Goal: Information Seeking & Learning: Learn about a topic

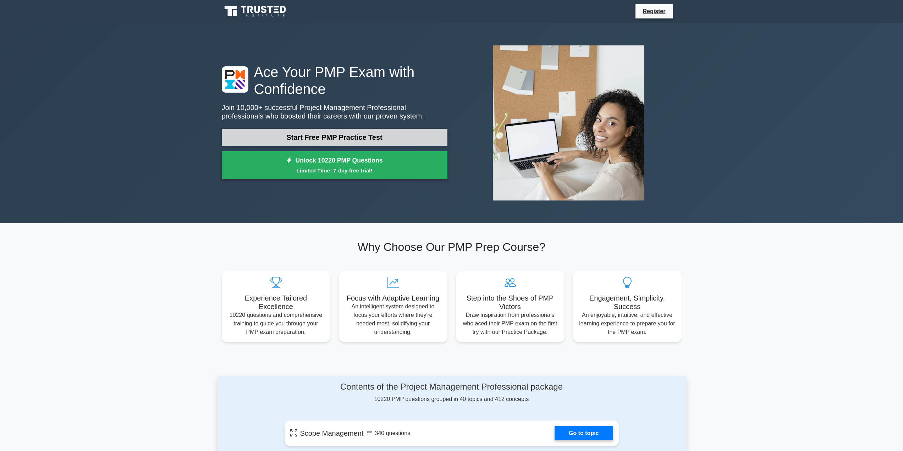
click at [379, 142] on link "Start Free PMP Practice Test" at bounding box center [335, 137] width 226 height 17
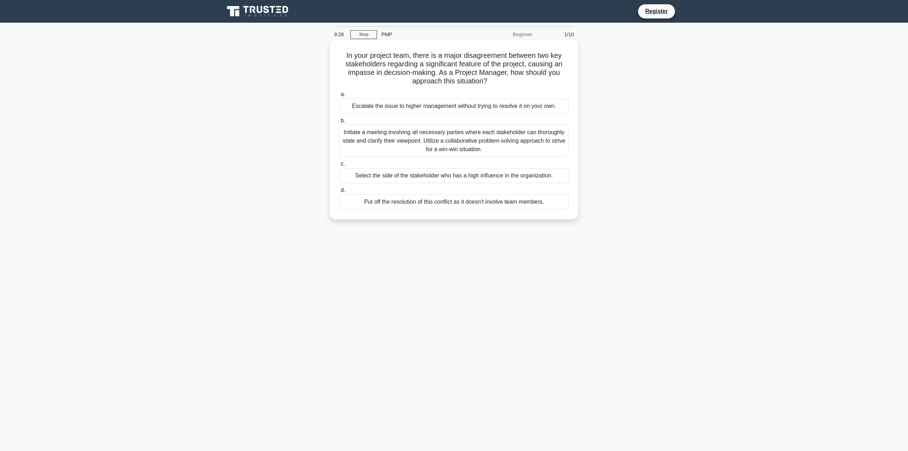
click at [442, 138] on div "Initiate a meeting involving all necessary parties where each stakeholder can t…" at bounding box center [454, 141] width 230 height 32
click at [339, 123] on input "b. Initiate a meeting involving all necessary parties where each stakeholder ca…" at bounding box center [339, 120] width 0 height 5
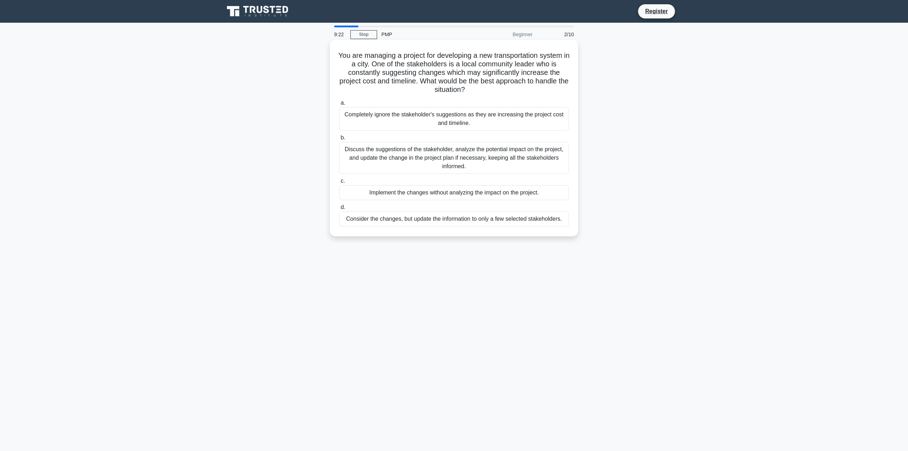
click at [453, 166] on div "Discuss the suggestions of the stakeholder, analyze the potential impact on the…" at bounding box center [454, 158] width 230 height 32
click at [339, 140] on input "b. Discuss the suggestions of the stakeholder, analyze the potential impact on …" at bounding box center [339, 137] width 0 height 5
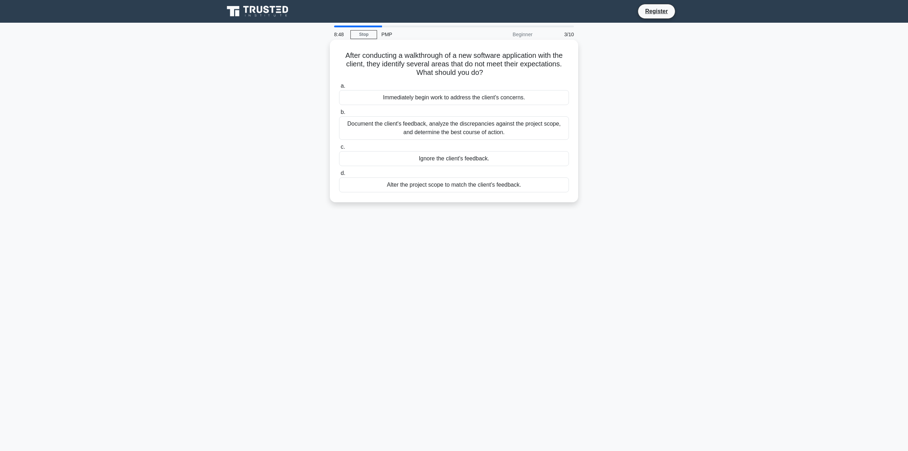
click at [461, 131] on div "Document the client's feedback, analyze the discrepancies against the project s…" at bounding box center [454, 127] width 230 height 23
click at [339, 115] on input "b. Document the client's feedback, analyze the discrepancies against the projec…" at bounding box center [339, 112] width 0 height 5
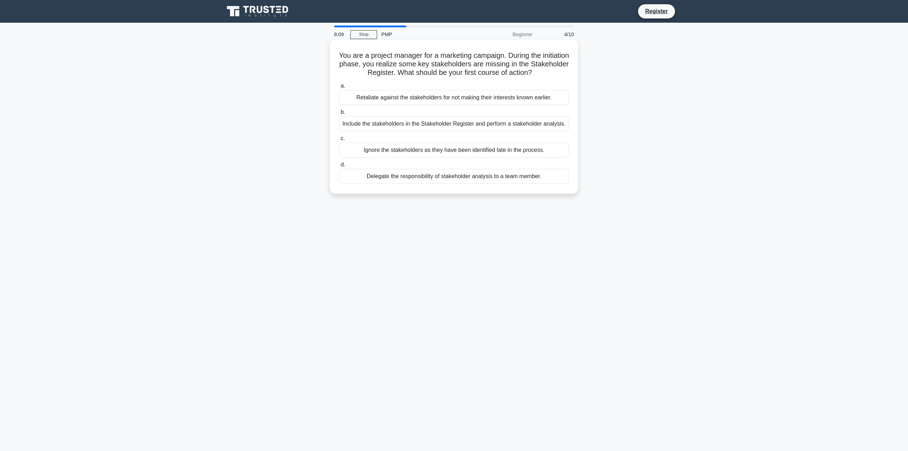
click at [442, 122] on div "Include the stakeholders in the Stakeholder Register and perform a stakeholder …" at bounding box center [454, 123] width 230 height 15
click at [339, 115] on input "b. Include the stakeholders in the Stakeholder Register and perform a stakehold…" at bounding box center [339, 112] width 0 height 5
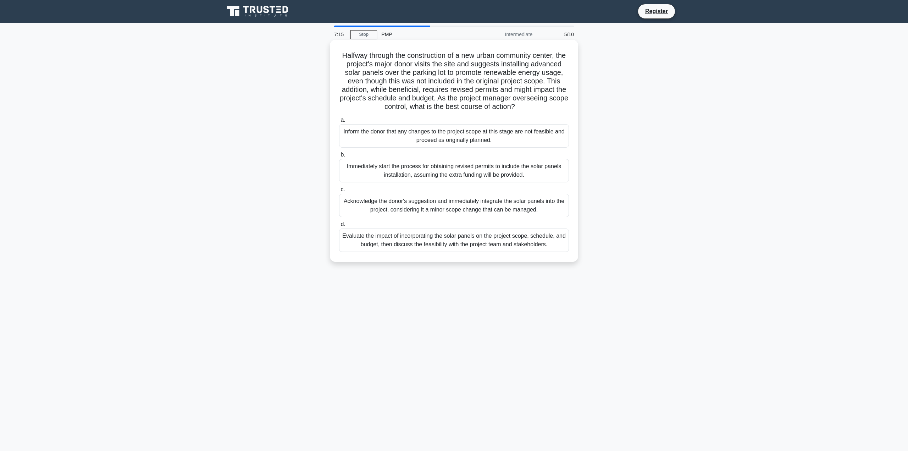
click at [472, 251] on div "Evaluate the impact of incorporating the solar panels on the project scope, sch…" at bounding box center [454, 239] width 230 height 23
click at [339, 227] on input "d. Evaluate the impact of incorporating the solar panels on the project scope, …" at bounding box center [339, 224] width 0 height 5
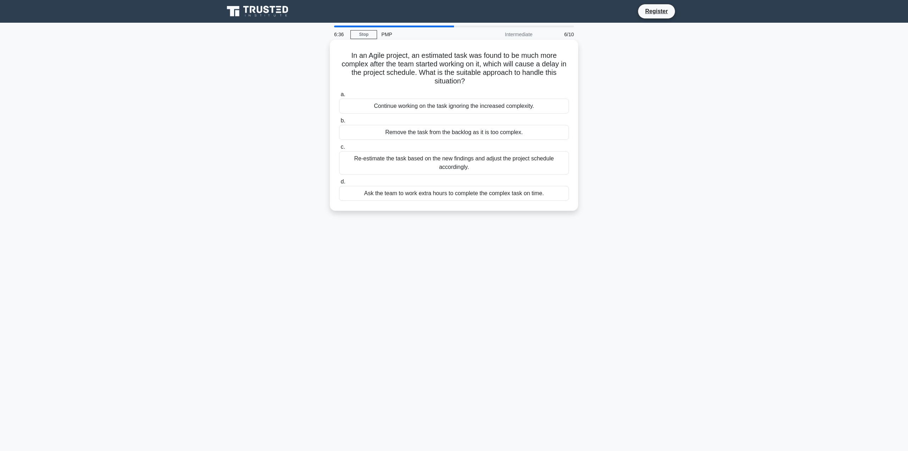
click at [469, 164] on div "Re-estimate the task based on the new findings and adjust the project schedule …" at bounding box center [454, 162] width 230 height 23
click at [339, 149] on input "c. Re-estimate the task based on the new findings and adjust the project schedu…" at bounding box center [339, 147] width 0 height 5
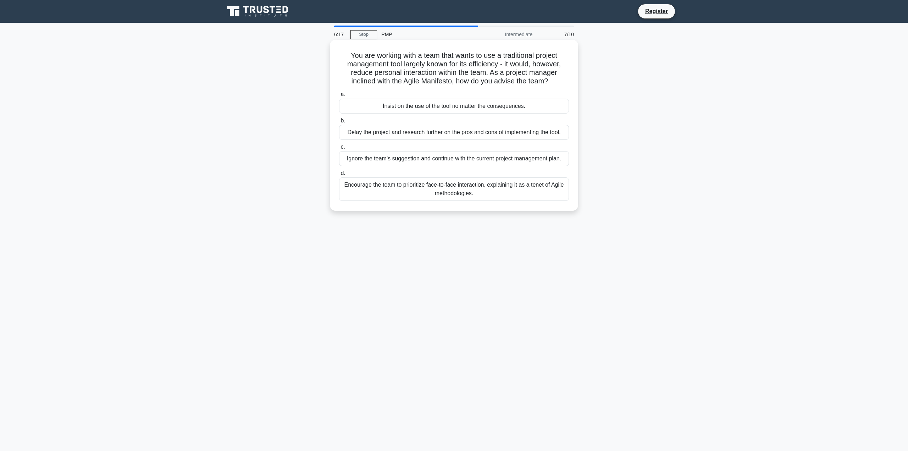
click at [465, 195] on div "Encourage the team to prioritize face-to-face interaction, explaining it as a t…" at bounding box center [454, 188] width 230 height 23
click at [339, 176] on input "d. Encourage the team to prioritize face-to-face interaction, explaining it as …" at bounding box center [339, 173] width 0 height 5
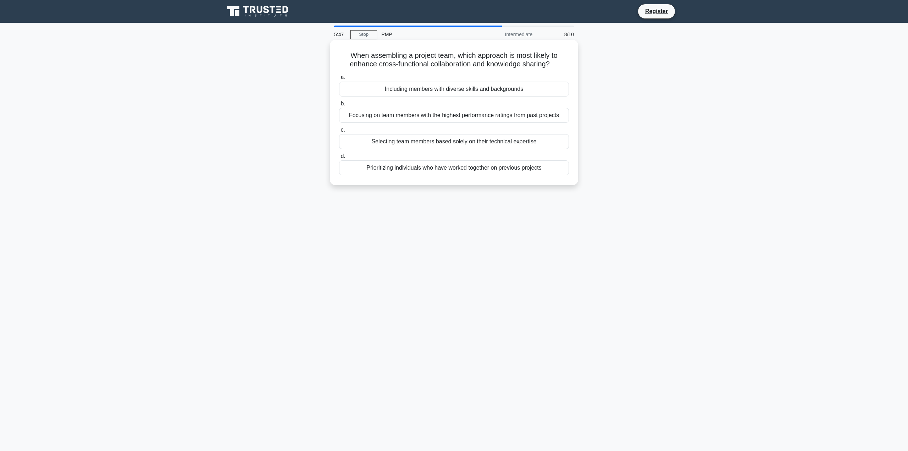
click at [468, 120] on div "Focusing on team members with the highest performance ratings from past projects" at bounding box center [454, 115] width 230 height 15
click at [339, 106] on input "b. Focusing on team members with the highest performance ratings from past proj…" at bounding box center [339, 103] width 0 height 5
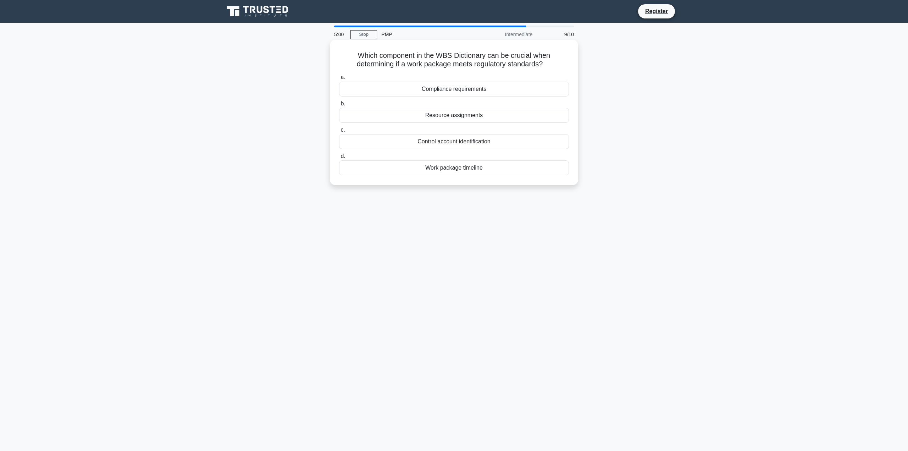
click at [496, 90] on div "Compliance requirements" at bounding box center [454, 89] width 230 height 15
click at [339, 80] on input "a. Compliance requirements" at bounding box center [339, 77] width 0 height 5
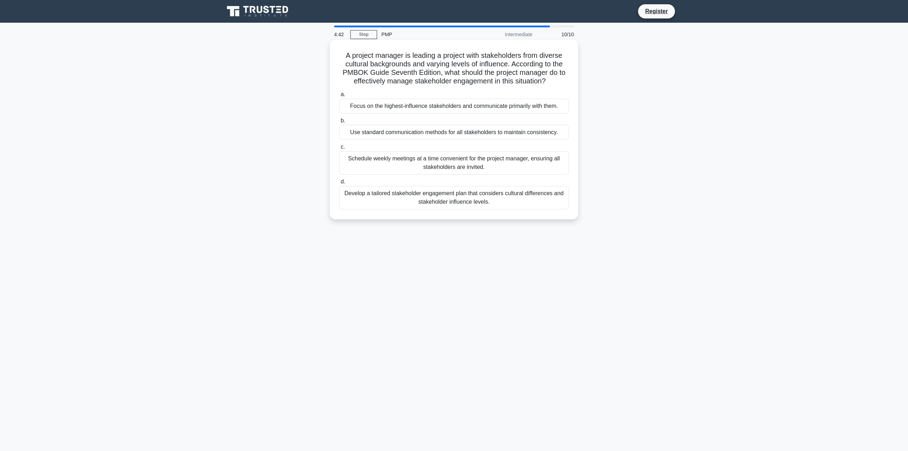
click at [480, 154] on div "Schedule weekly meetings at a time convenient for the project manager, ensuring…" at bounding box center [454, 162] width 230 height 23
click at [339, 149] on input "c. Schedule weekly meetings at a time convenient for the project manager, ensur…" at bounding box center [339, 147] width 0 height 5
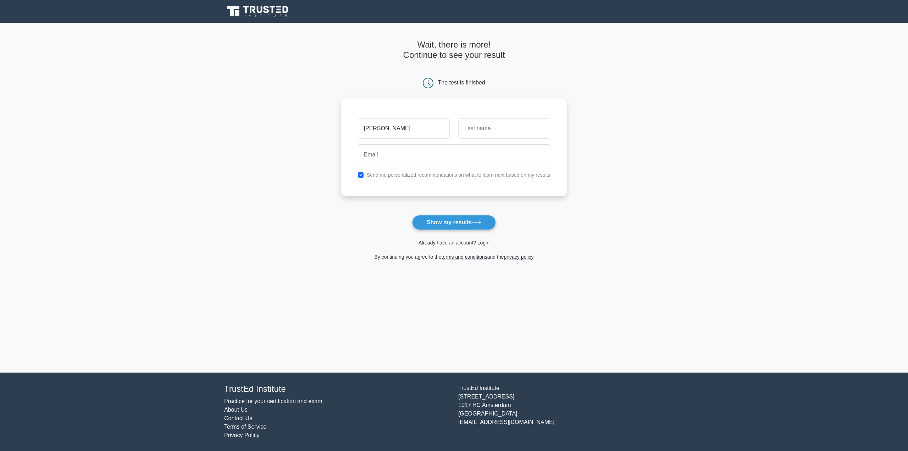
type input "[PERSON_NAME]"
click at [480, 122] on input "text" at bounding box center [504, 128] width 92 height 21
type input "[PERSON_NAME]"
click at [431, 155] on input "email" at bounding box center [454, 154] width 193 height 21
type input "[EMAIL_ADDRESS][DOMAIN_NAME]"
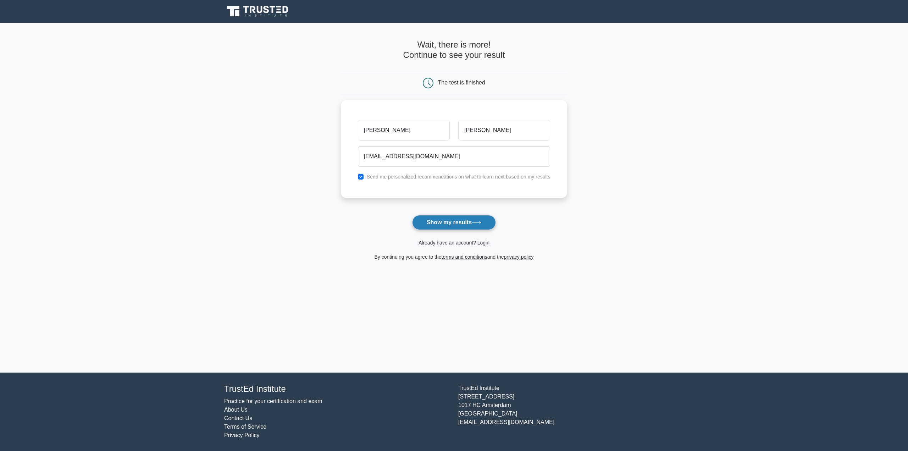
click at [467, 223] on button "Show my results" at bounding box center [454, 222] width 84 height 15
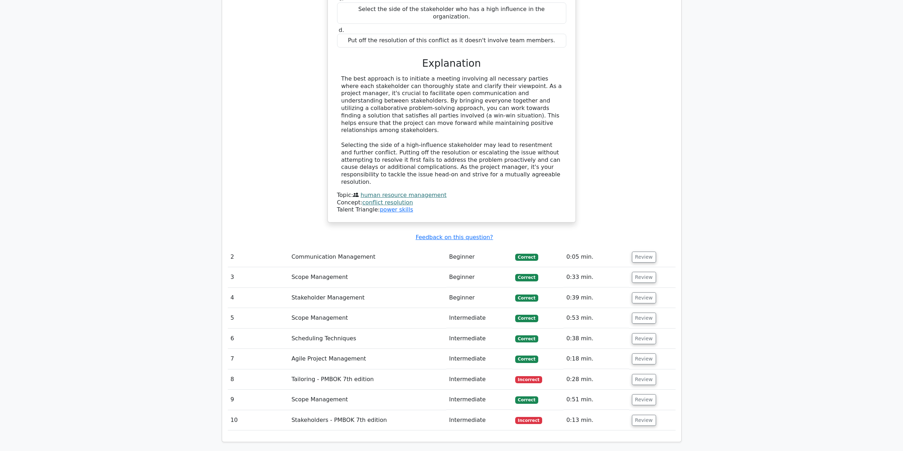
scroll to position [802, 0]
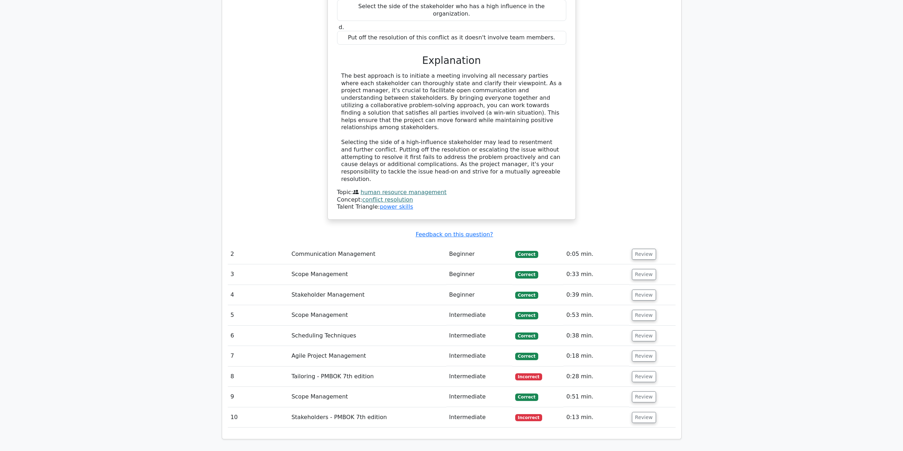
click at [318, 244] on td "Communication Management" at bounding box center [366, 254] width 157 height 20
click at [642, 249] on button "Review" at bounding box center [644, 254] width 24 height 11
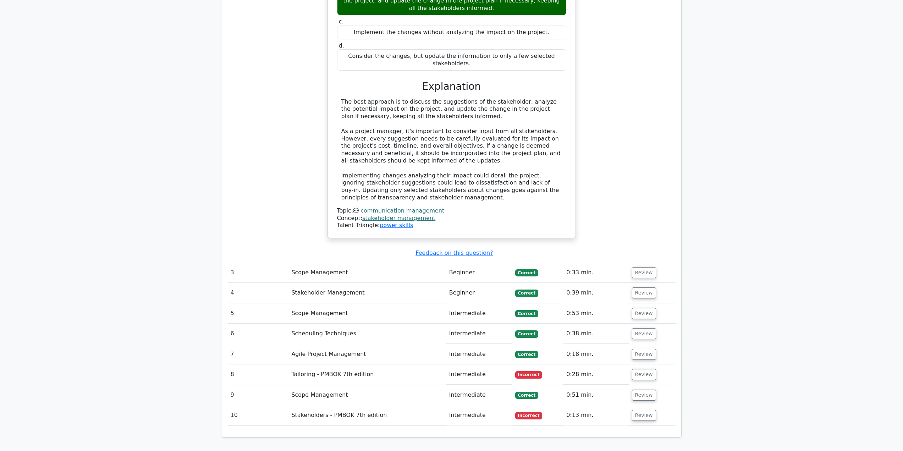
scroll to position [1180, 0]
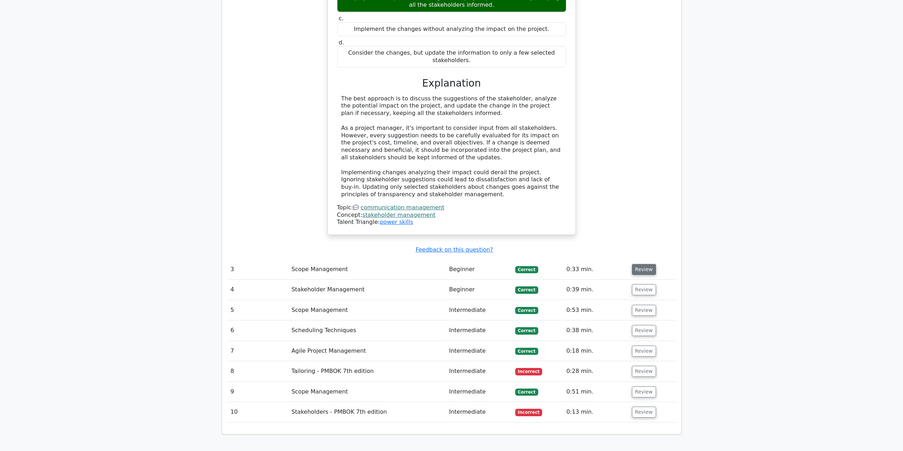
click at [642, 264] on button "Review" at bounding box center [644, 269] width 24 height 11
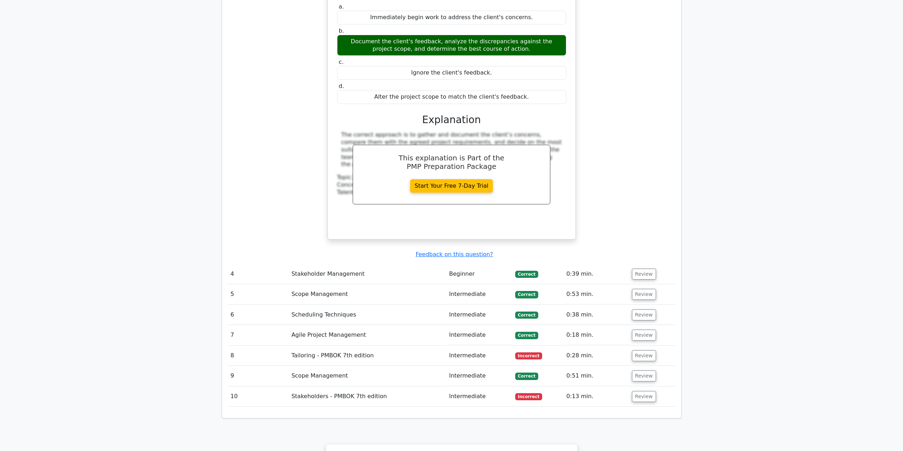
scroll to position [1505, 0]
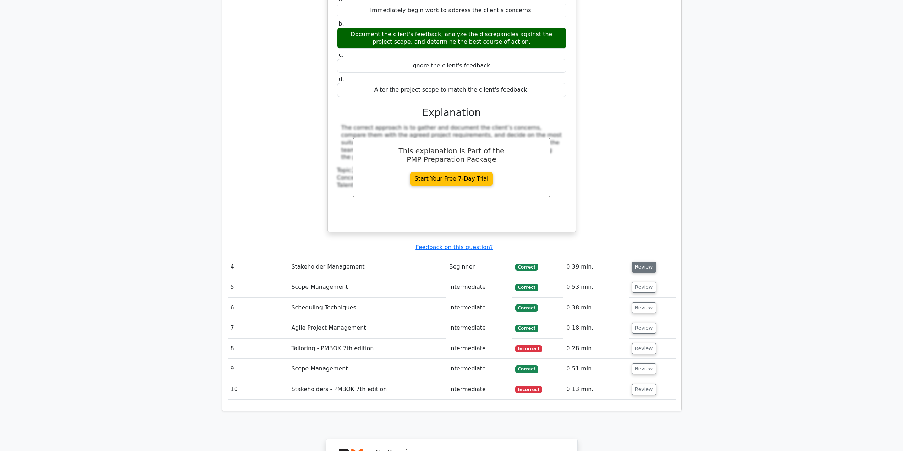
click at [635, 261] on button "Review" at bounding box center [644, 266] width 24 height 11
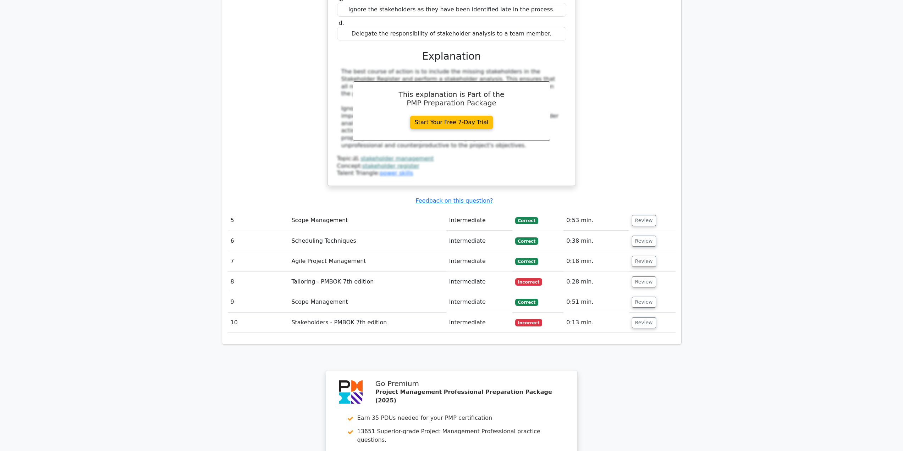
scroll to position [1905, 0]
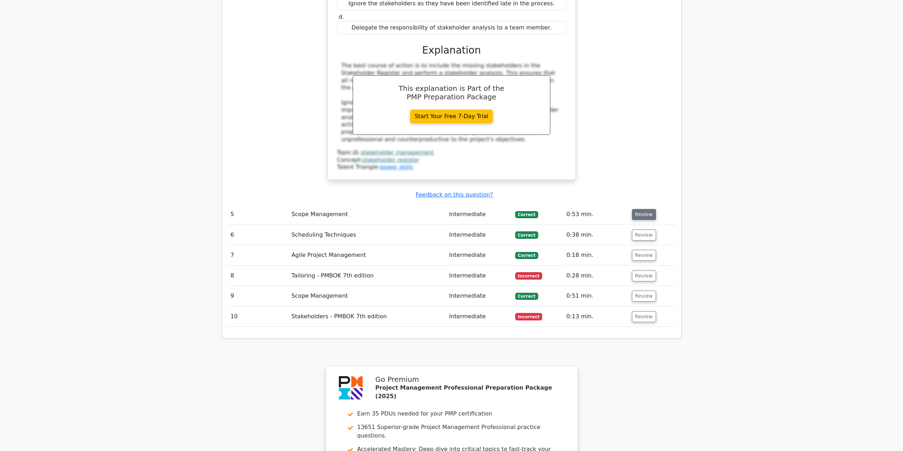
click at [642, 209] on button "Review" at bounding box center [644, 214] width 24 height 11
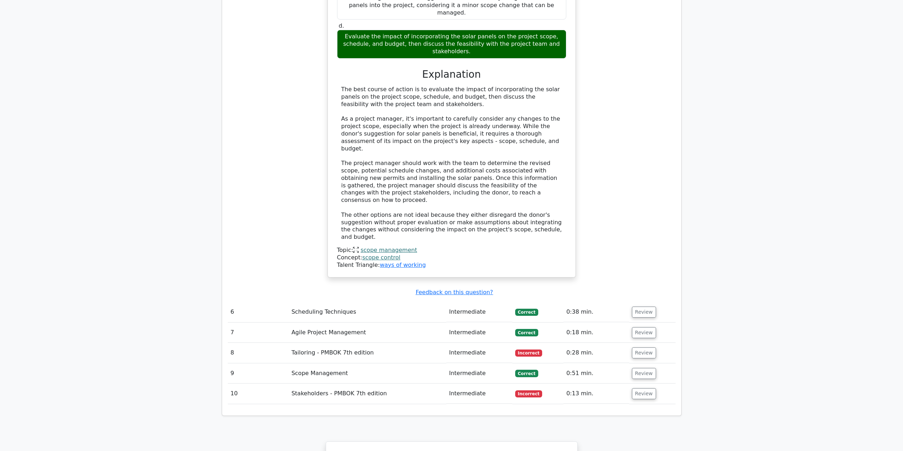
scroll to position [2299, 0]
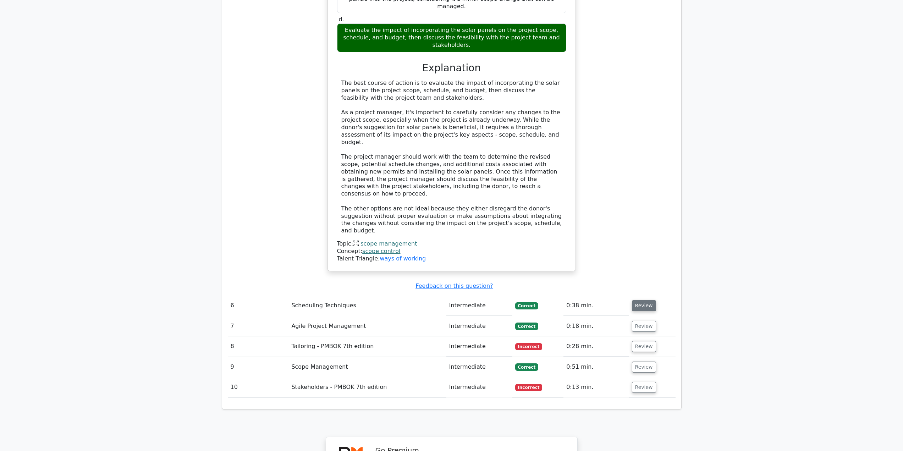
click at [643, 300] on button "Review" at bounding box center [644, 305] width 24 height 11
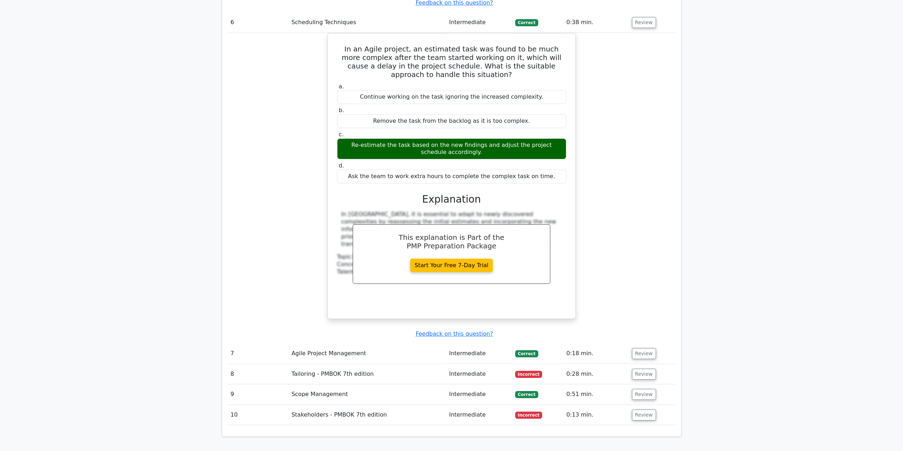
scroll to position [2597, 0]
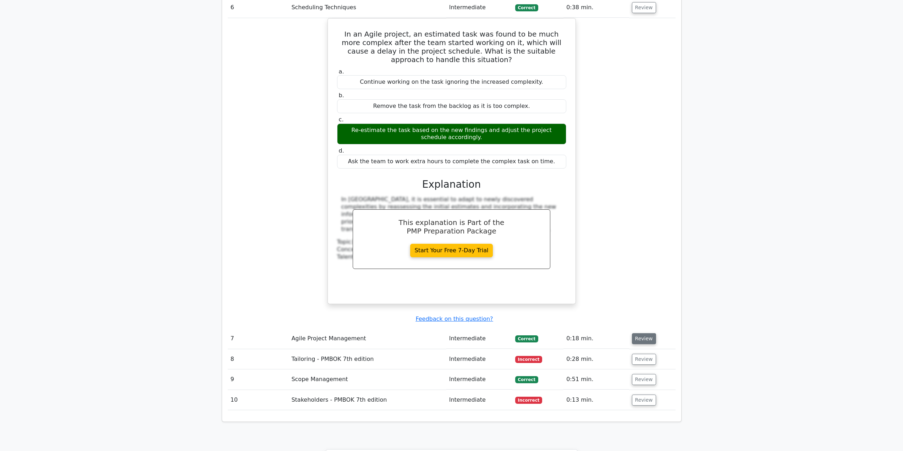
click at [646, 333] on button "Review" at bounding box center [644, 338] width 24 height 11
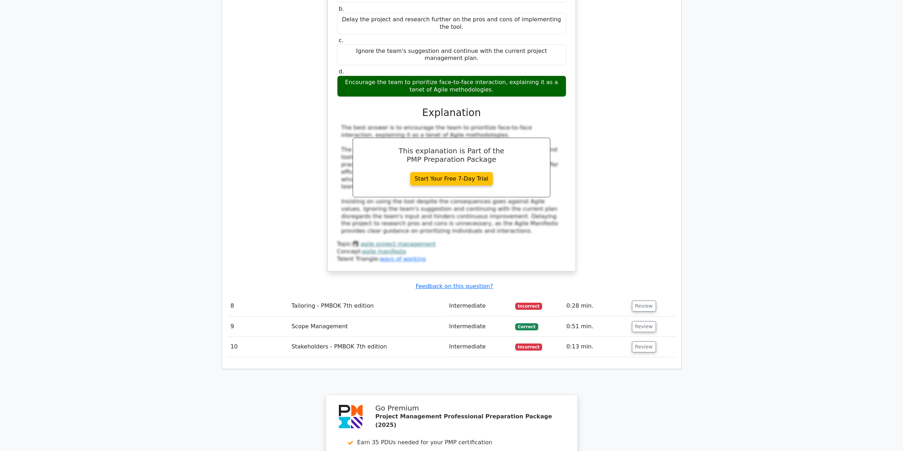
scroll to position [3027, 0]
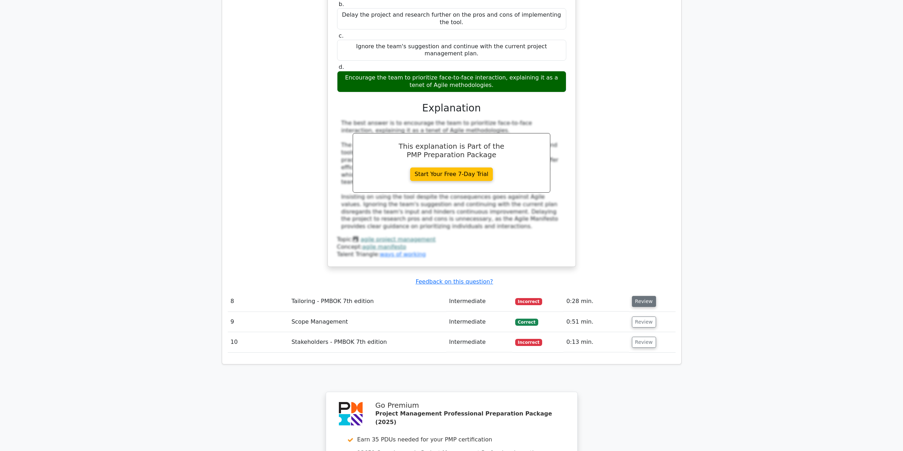
click at [644, 296] on button "Review" at bounding box center [644, 301] width 24 height 11
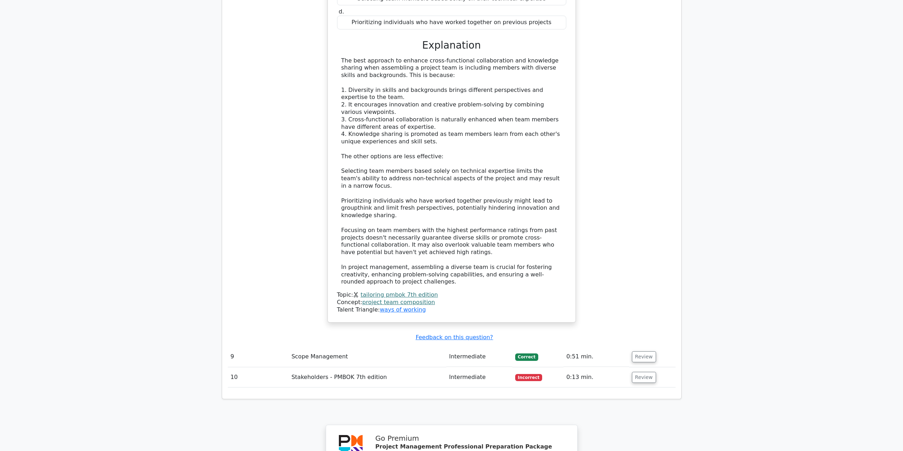
scroll to position [3486, 0]
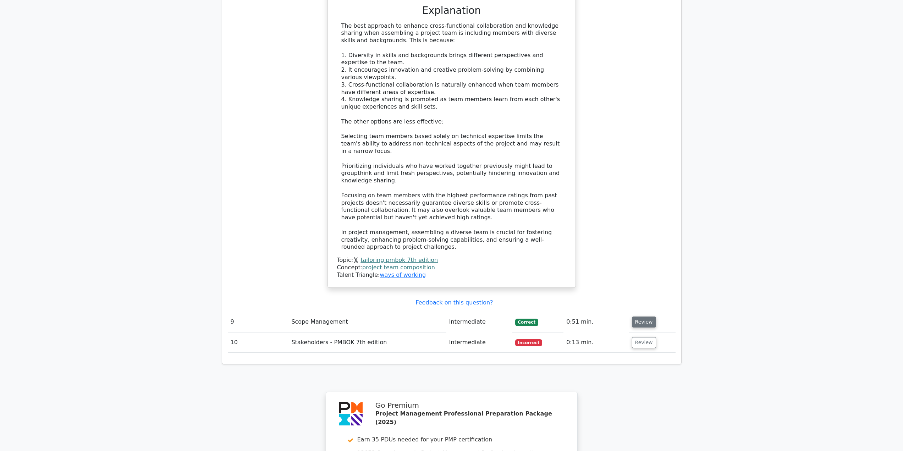
click at [643, 316] on button "Review" at bounding box center [644, 321] width 24 height 11
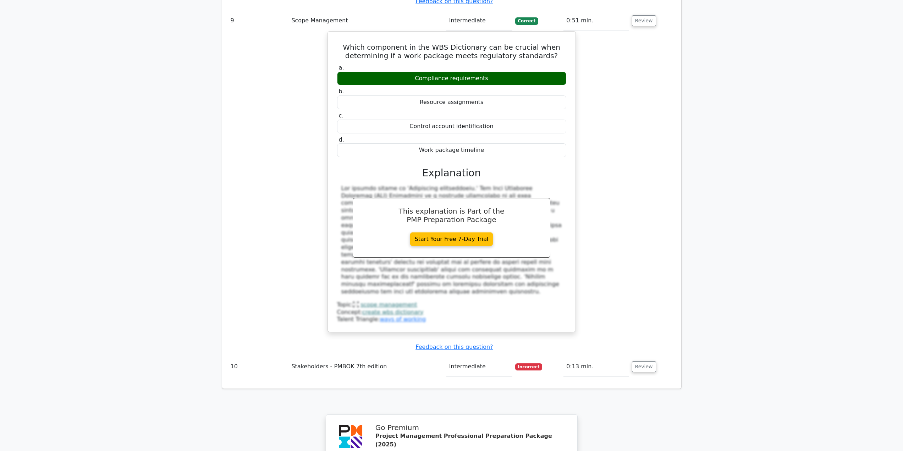
scroll to position [3799, 0]
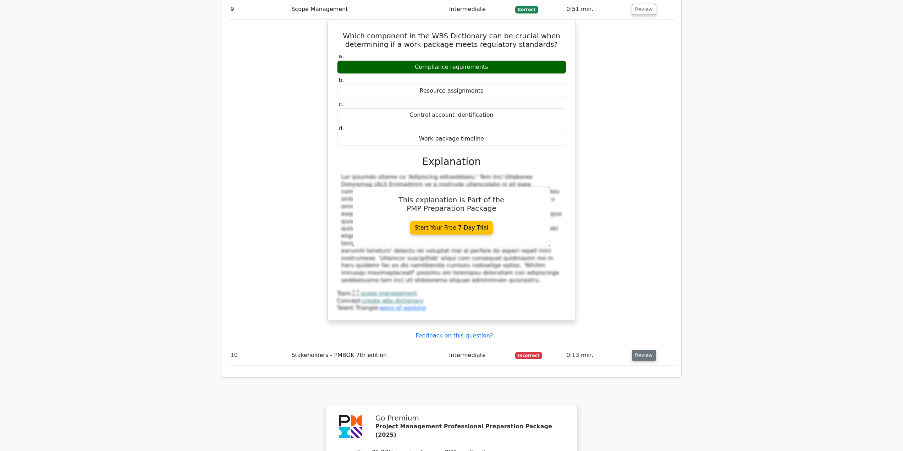
click at [642, 350] on button "Review" at bounding box center [644, 355] width 24 height 11
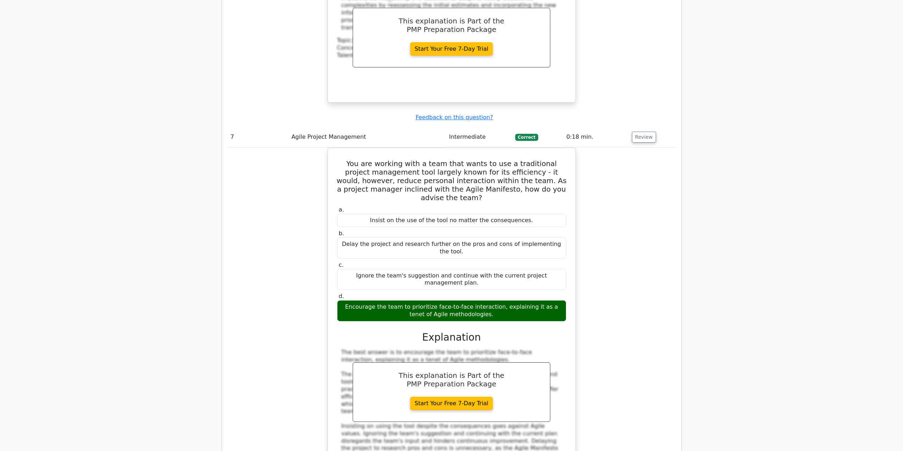
scroll to position [2758, 0]
